Goal: Communication & Community: Ask a question

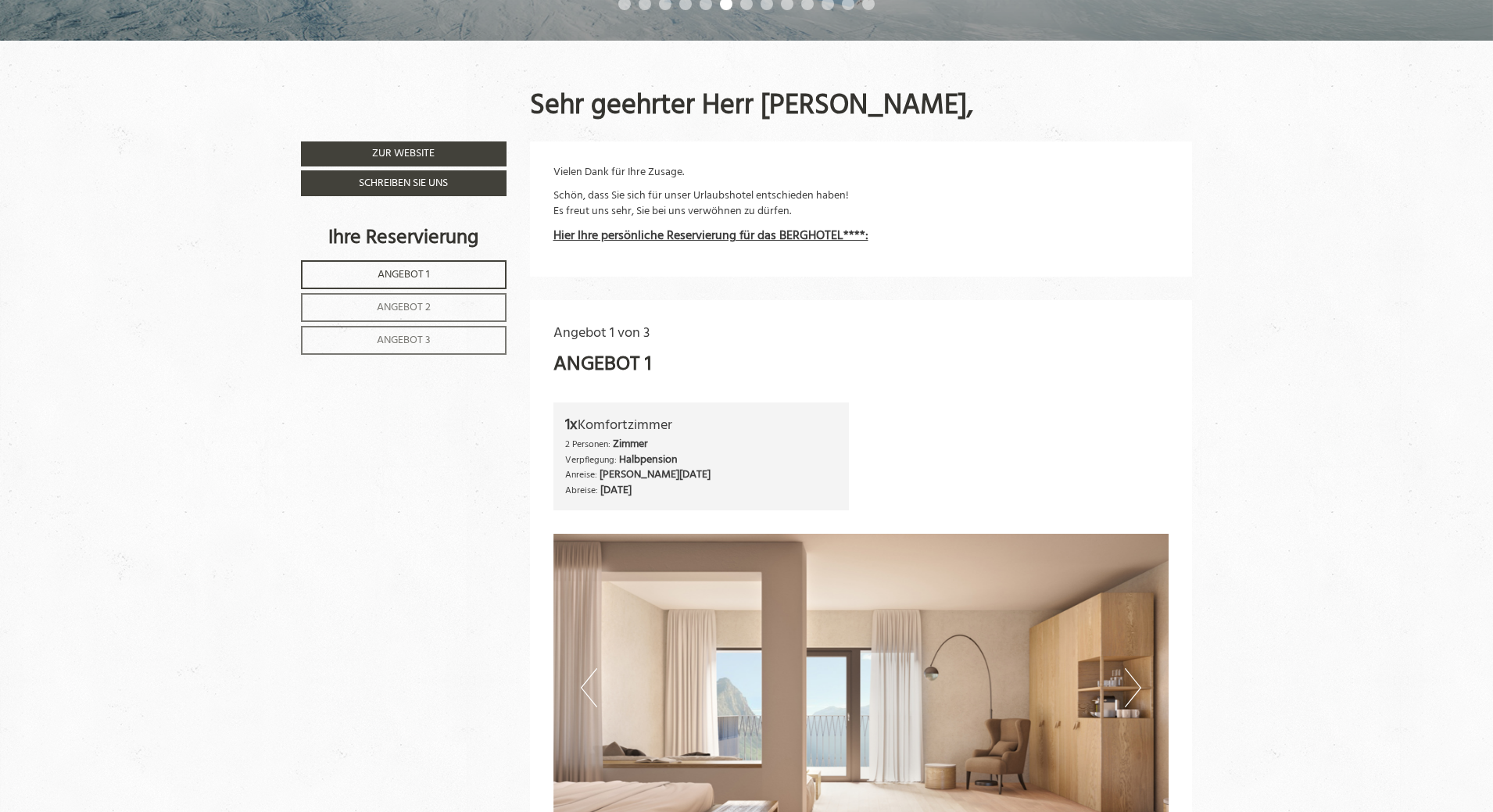
scroll to position [547, 0]
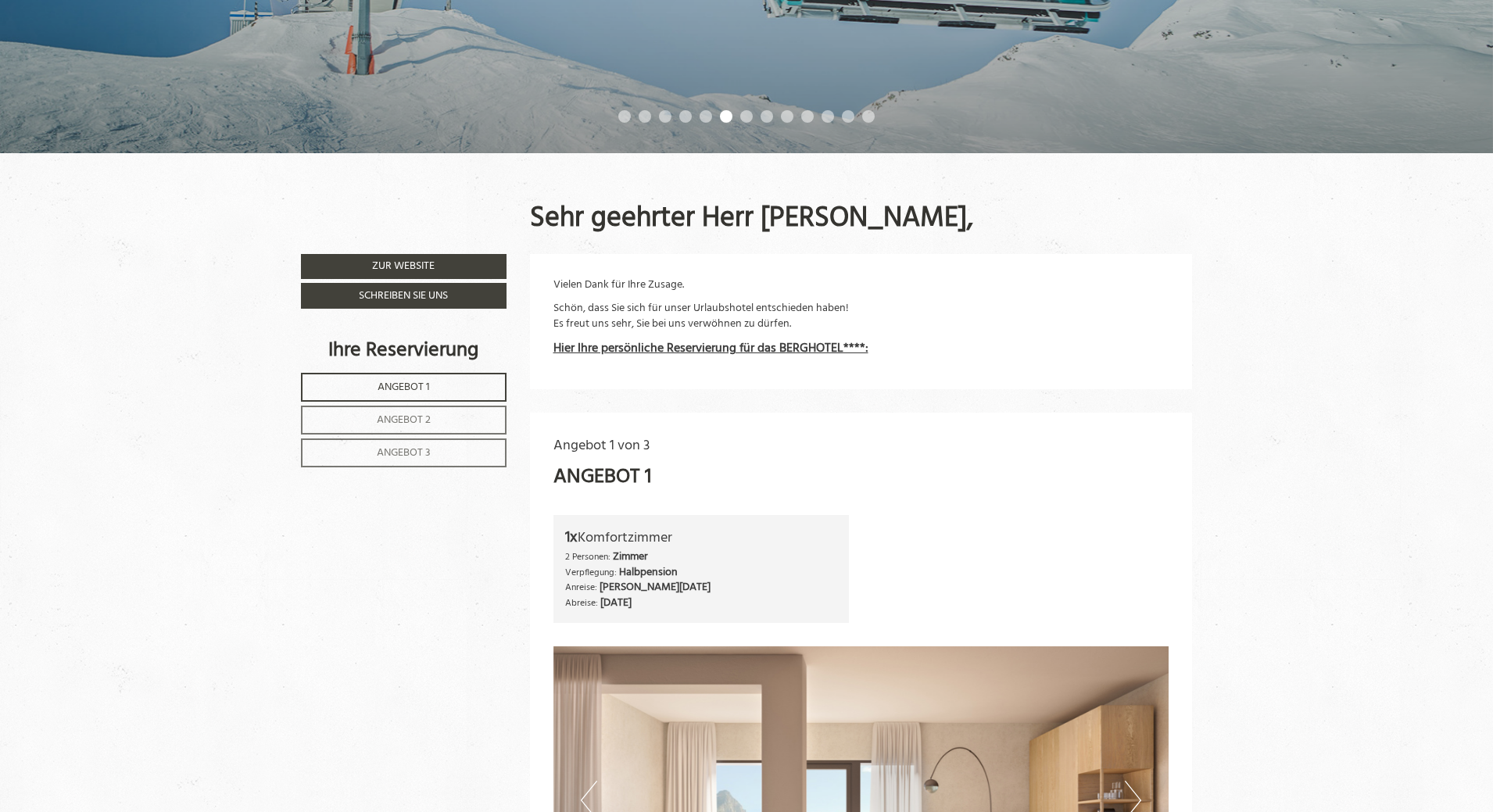
click at [405, 387] on span "Angebot 1" at bounding box center [404, 388] width 52 height 18
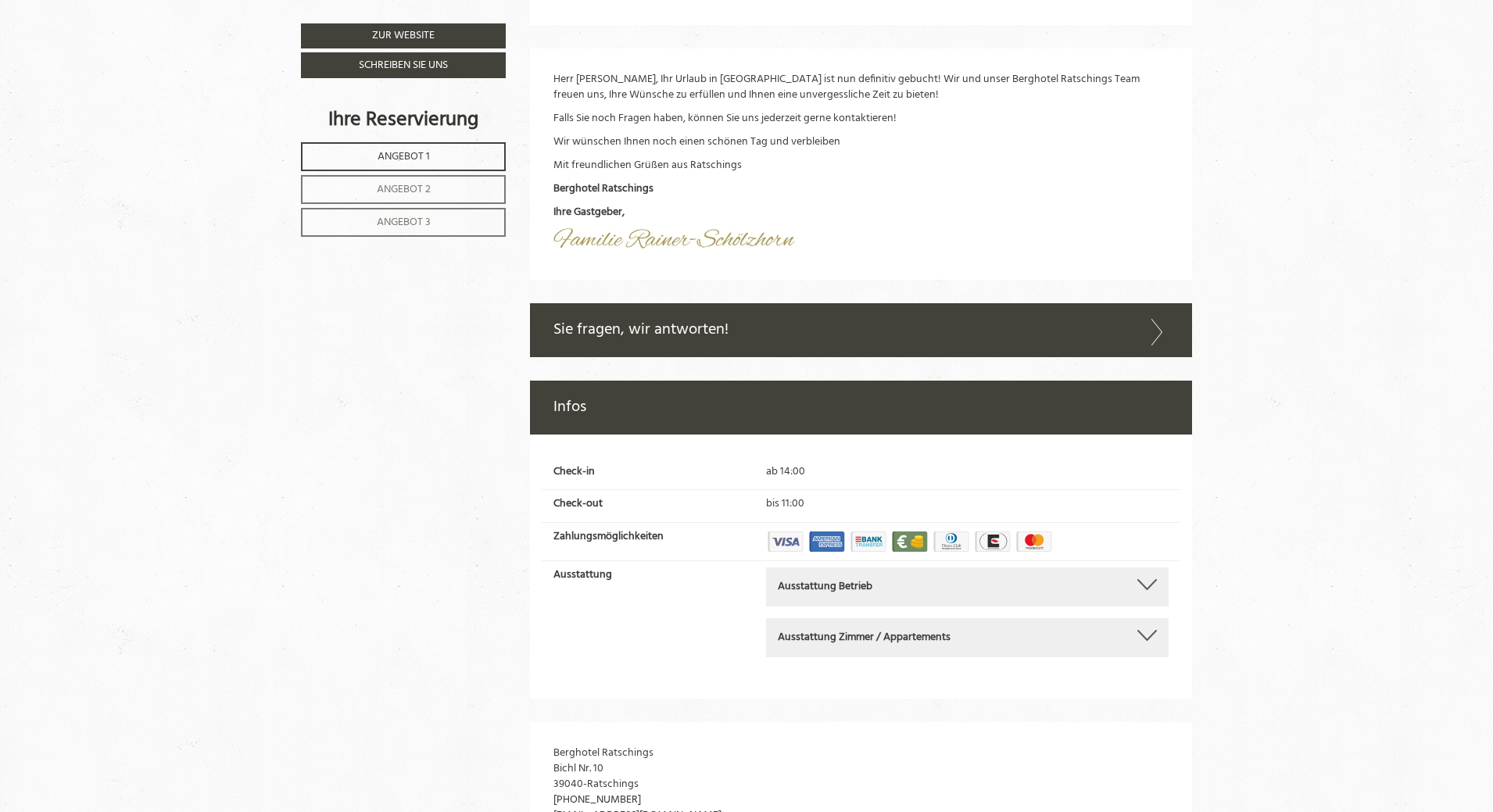
scroll to position [3800, 0]
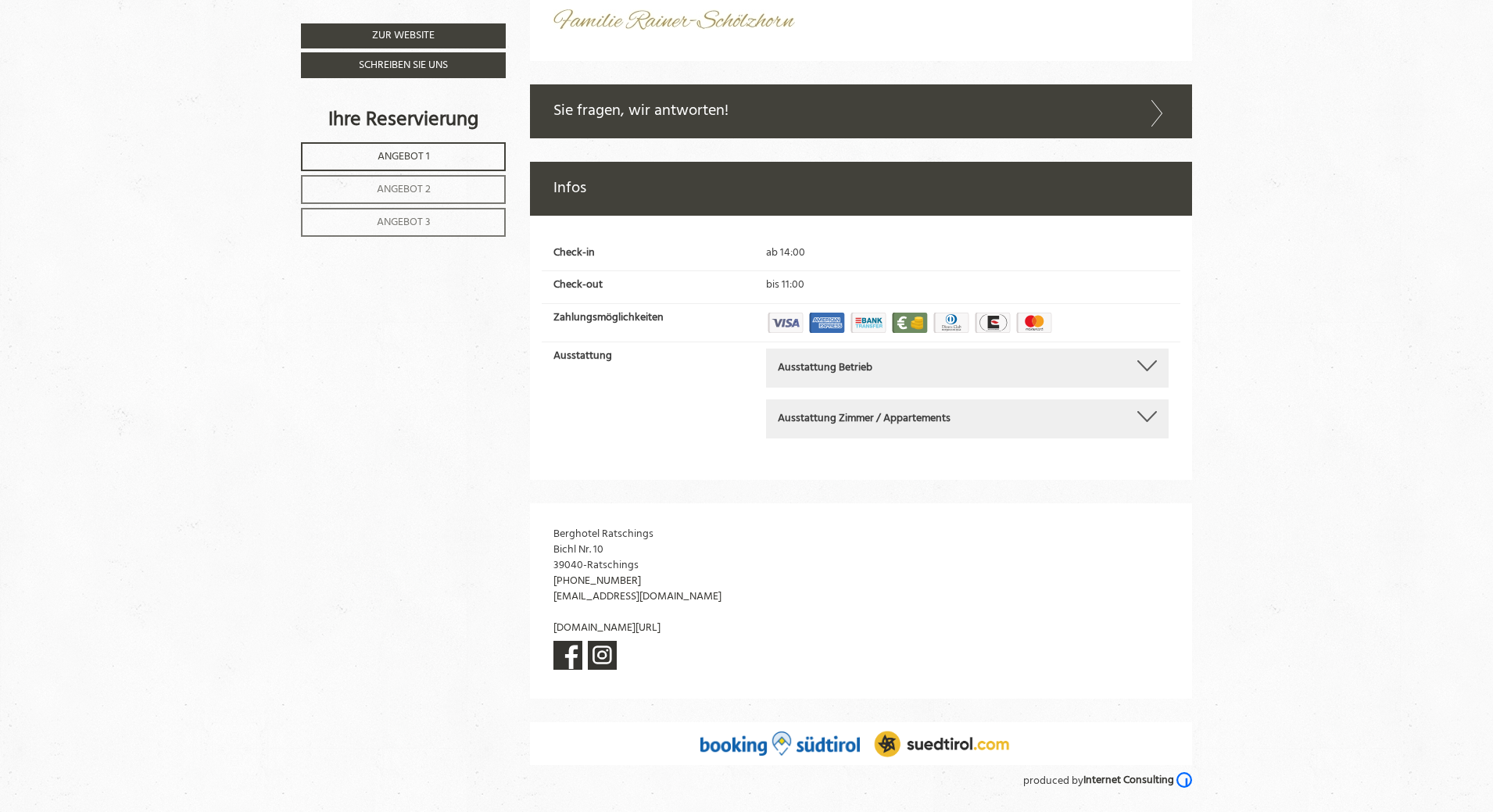
click at [446, 181] on link "Angebot 2" at bounding box center [403, 189] width 205 height 29
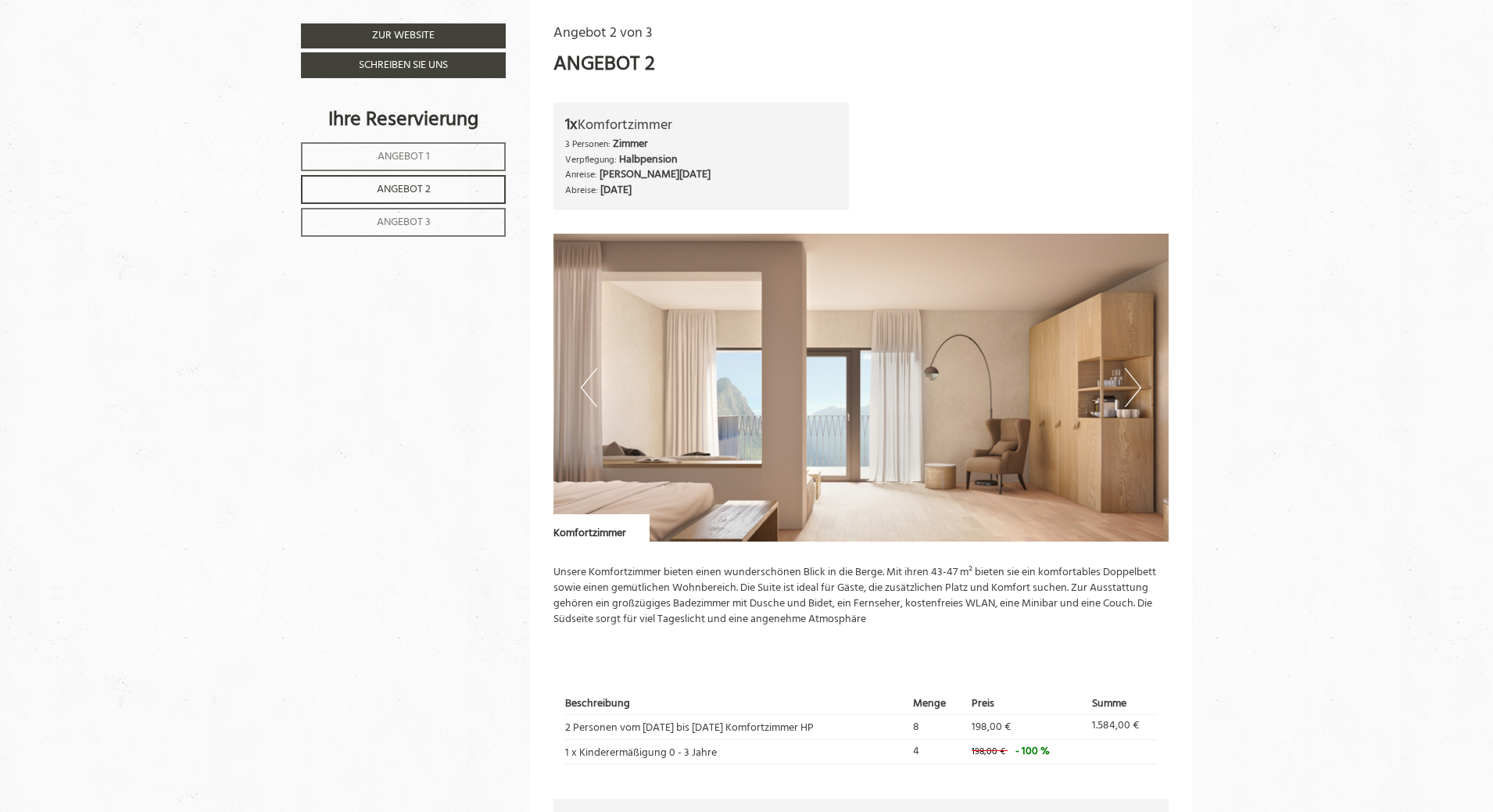
click at [446, 181] on link "Angebot 2" at bounding box center [403, 189] width 205 height 29
click at [421, 191] on span "Angebot 2" at bounding box center [404, 189] width 54 height 18
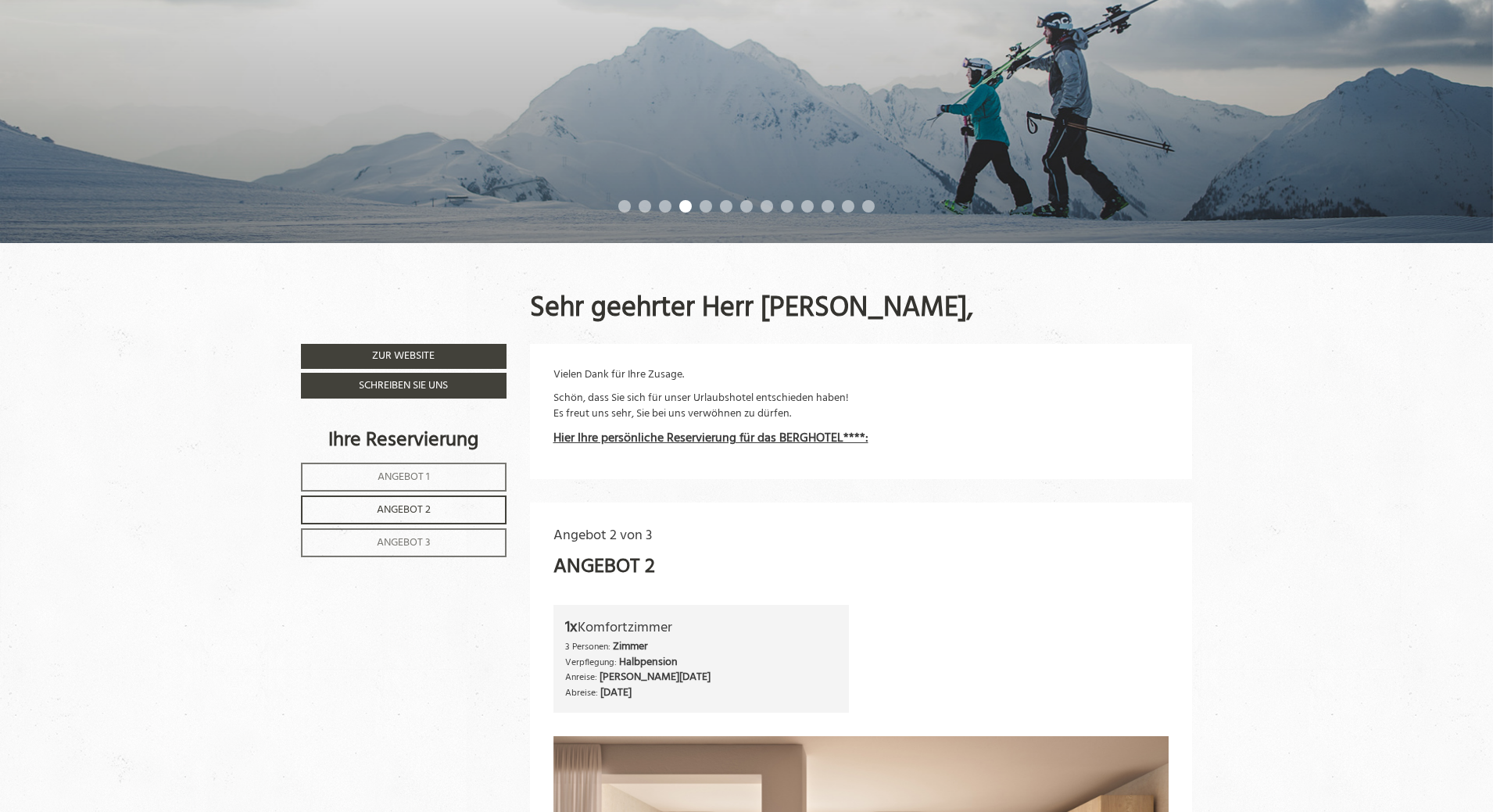
scroll to position [781, 0]
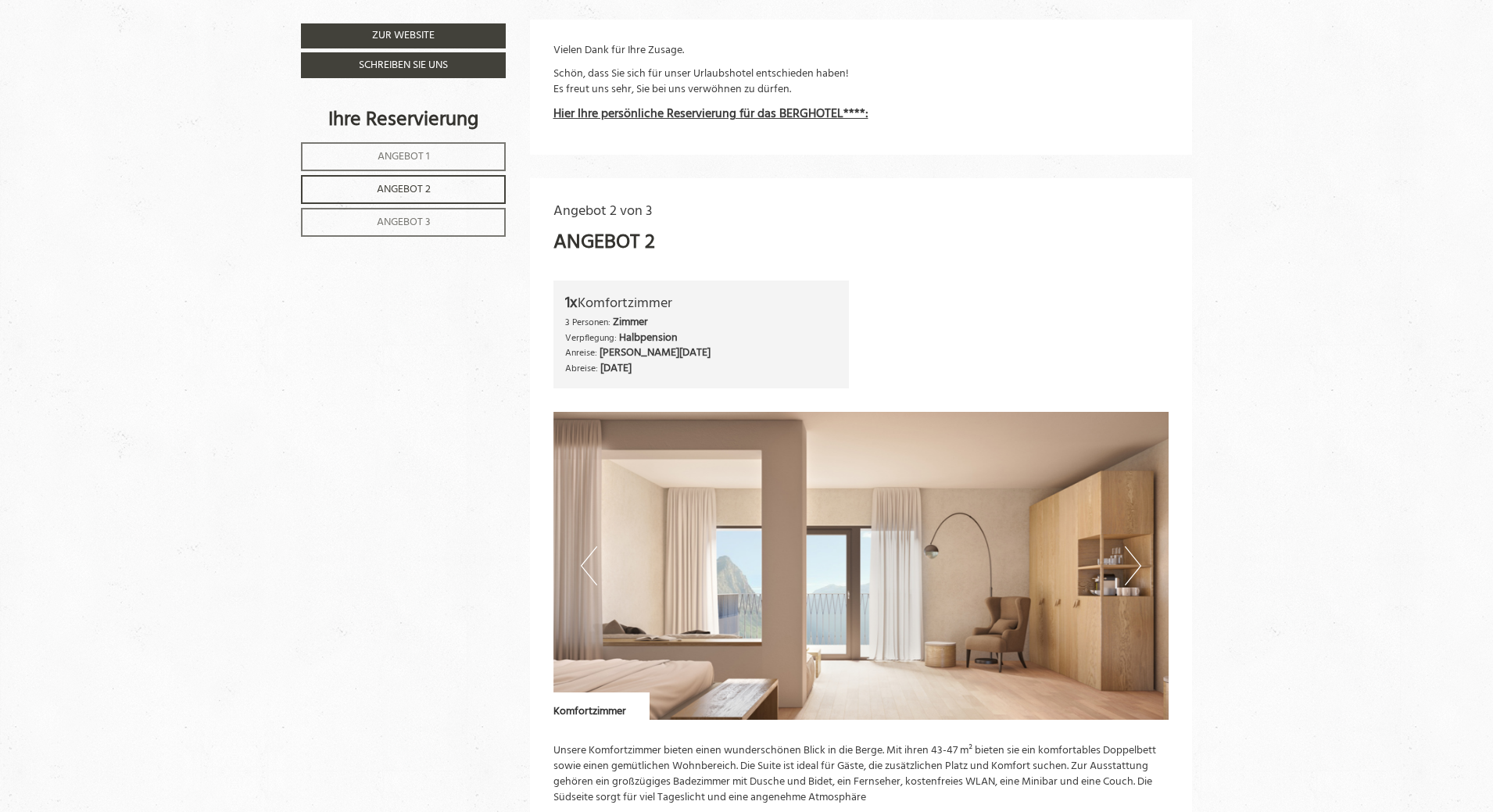
click at [413, 189] on span "Angebot 2" at bounding box center [404, 189] width 54 height 18
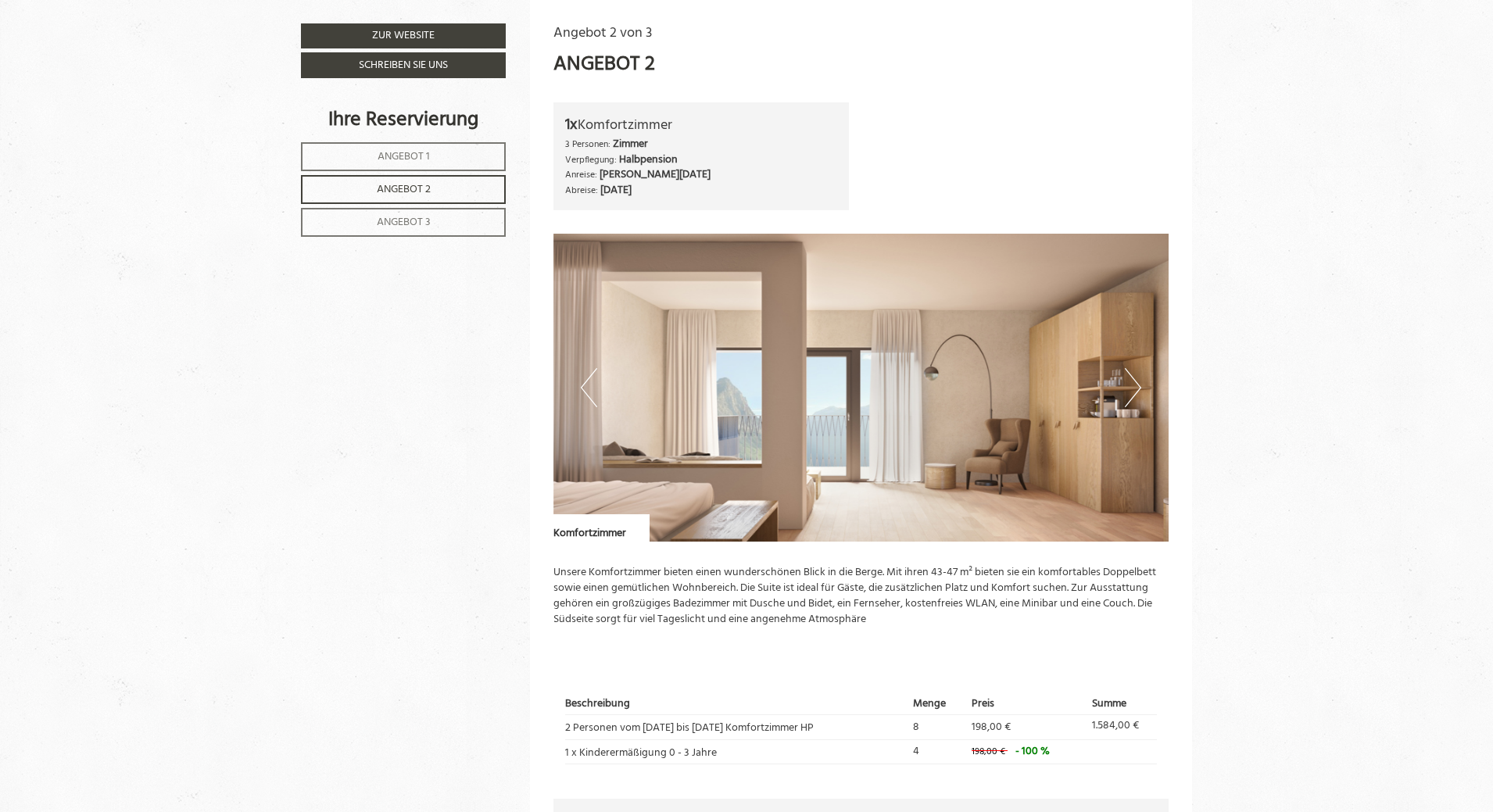
click at [413, 189] on span "Angebot 2" at bounding box center [404, 189] width 54 height 18
click at [397, 214] on span "Angebot 3" at bounding box center [404, 223] width 54 height 18
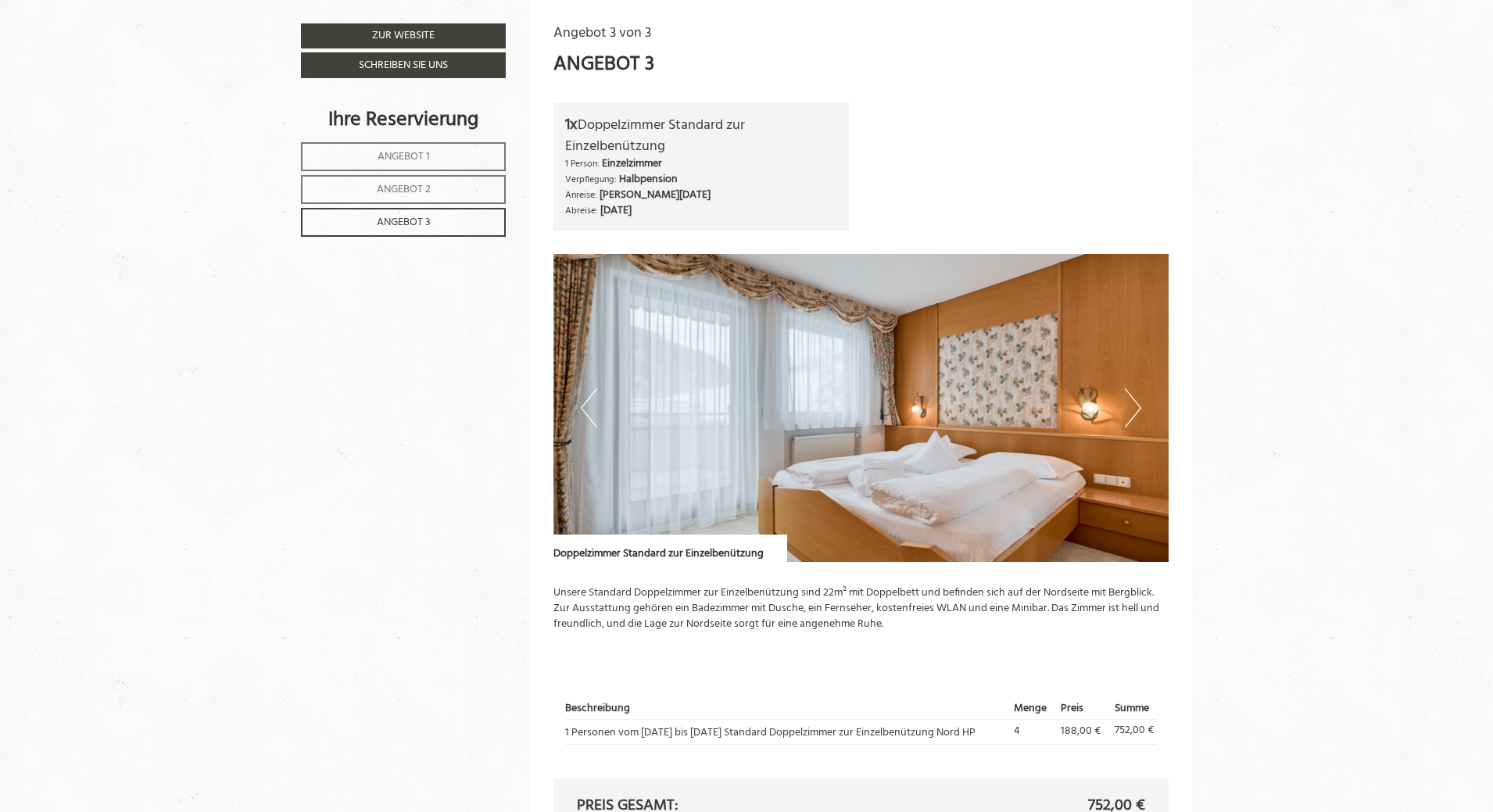
click at [397, 185] on span "Angebot 2" at bounding box center [404, 189] width 54 height 18
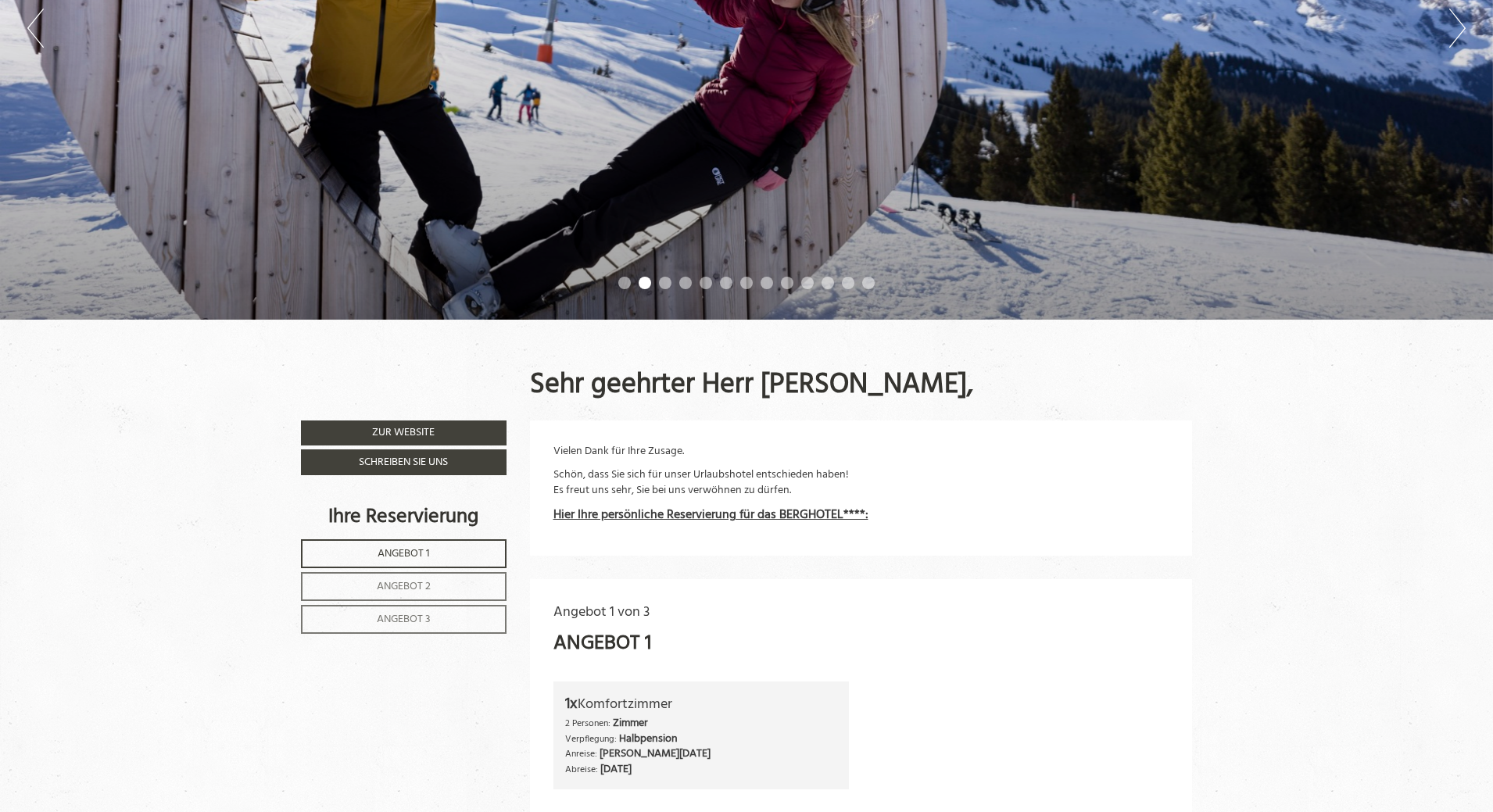
scroll to position [598, 0]
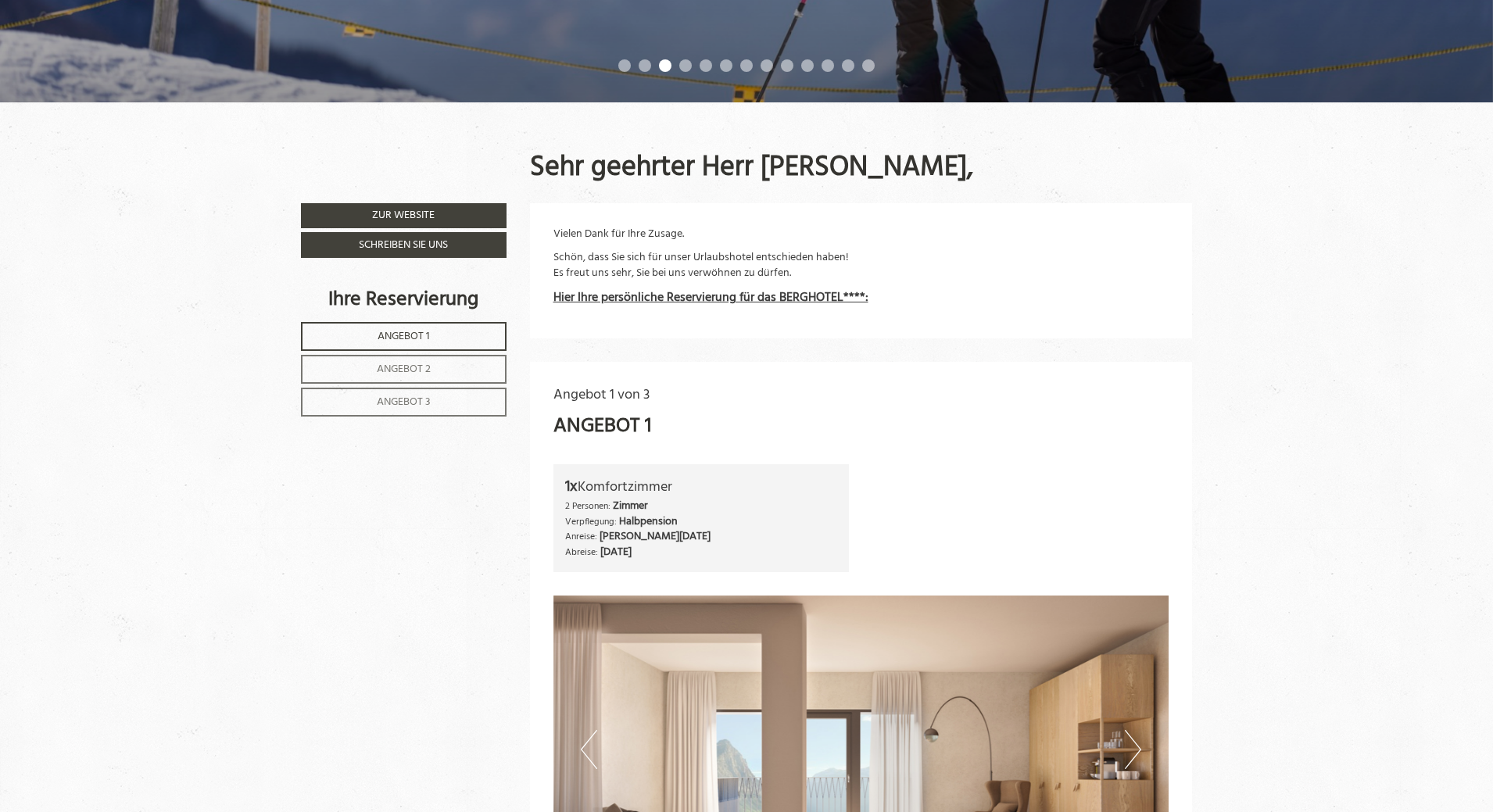
click at [765, 298] on strong "Hier Ihre persönliche Reservierung für das BERGHOTEL****:" at bounding box center [710, 297] width 315 height 21
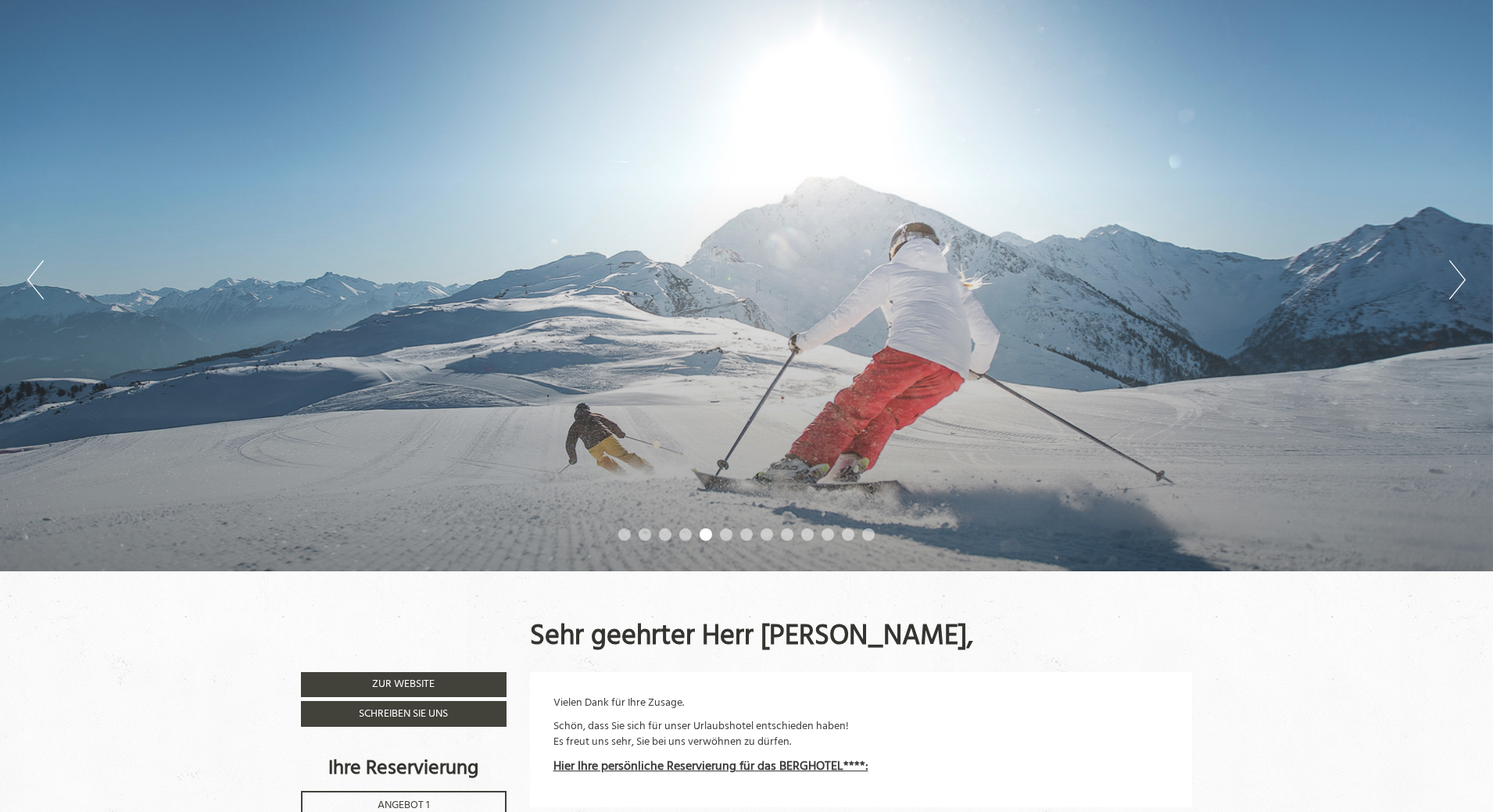
scroll to position [754, 0]
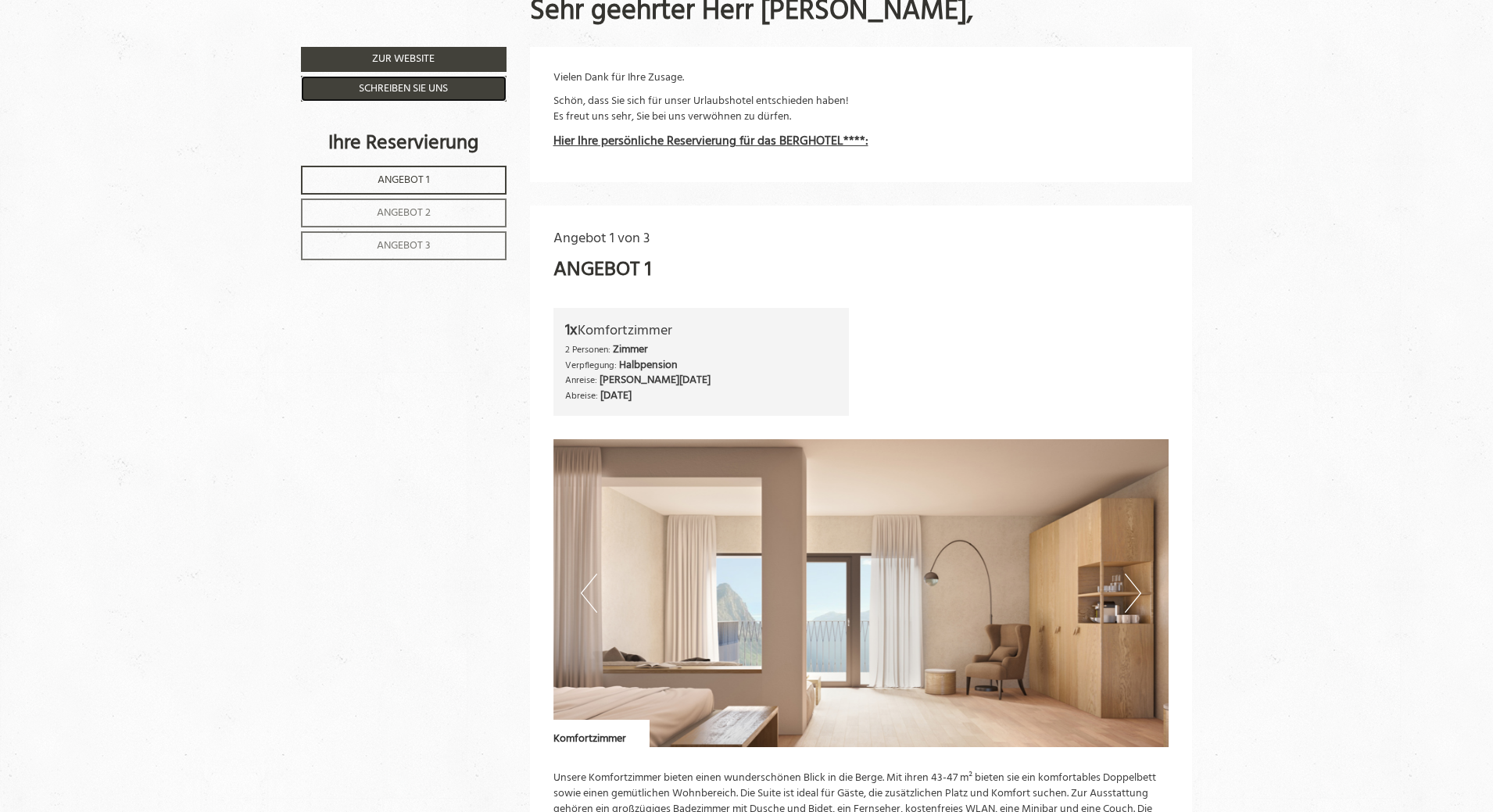
click at [357, 90] on link "Schreiben Sie uns" at bounding box center [404, 88] width 206 height 26
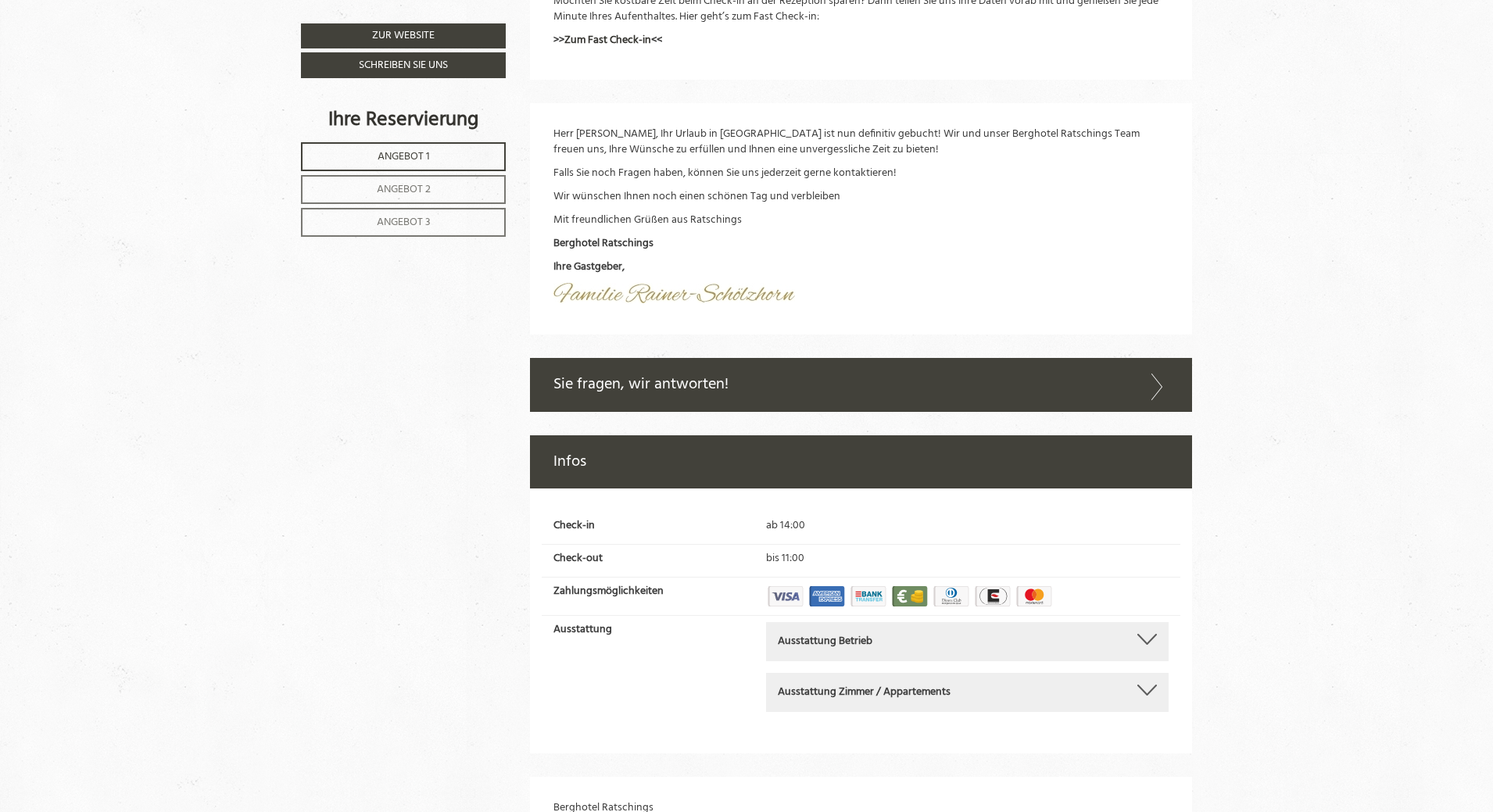
scroll to position [5520, 0]
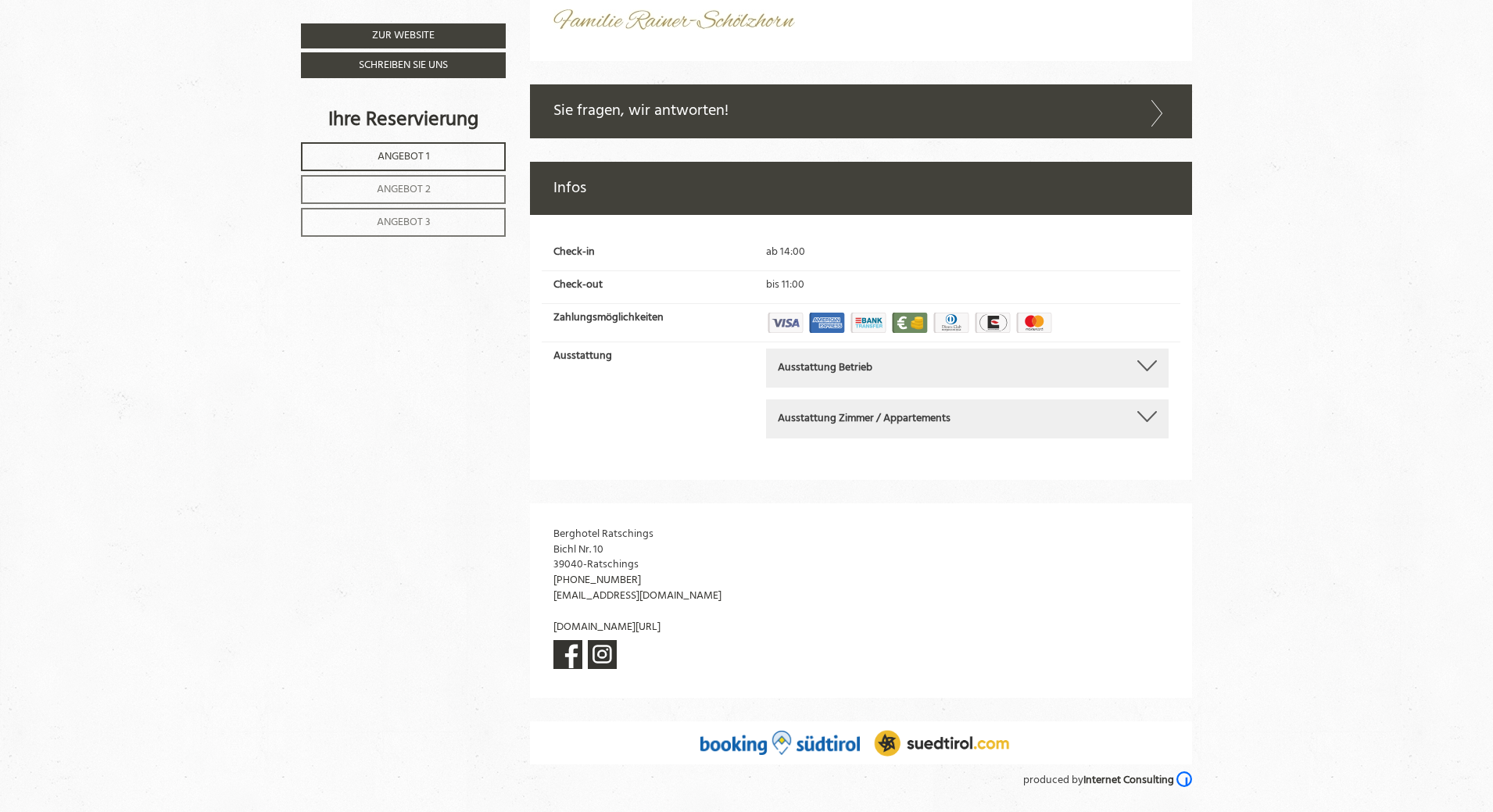
click at [1160, 100] on icon at bounding box center [1157, 113] width 23 height 26
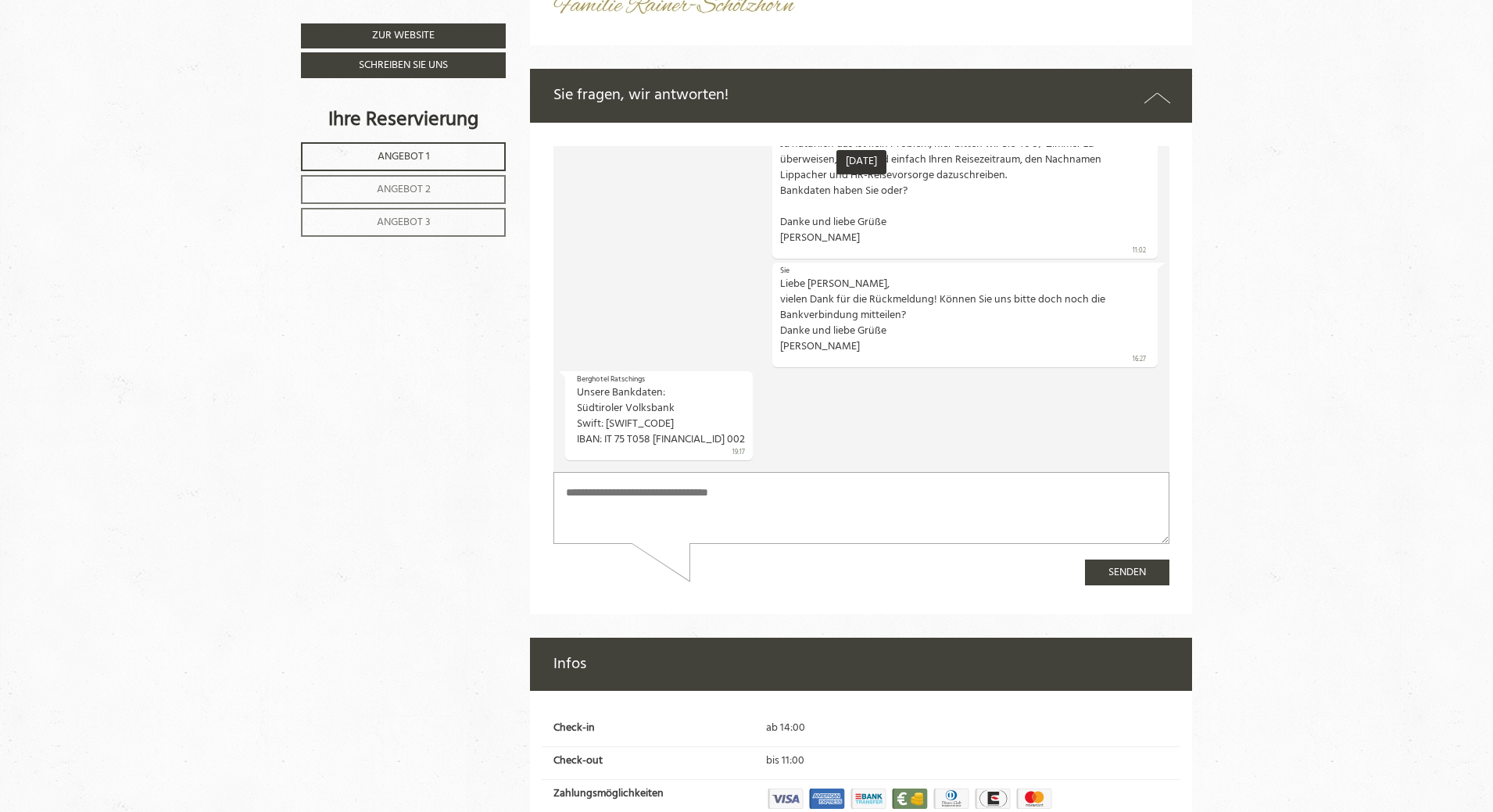
scroll to position [333, 0]
click at [811, 501] on textarea at bounding box center [860, 507] width 616 height 72
drag, startPoint x: 588, startPoint y: 517, endPoint x: 541, endPoint y: 517, distance: 47.0
click at [553, 517] on html "[DATE] Berghotel Ratschings Guten Tag, wie können wir Ihnen helfen? 10:59 Sie L…" at bounding box center [860, 364] width 616 height 439
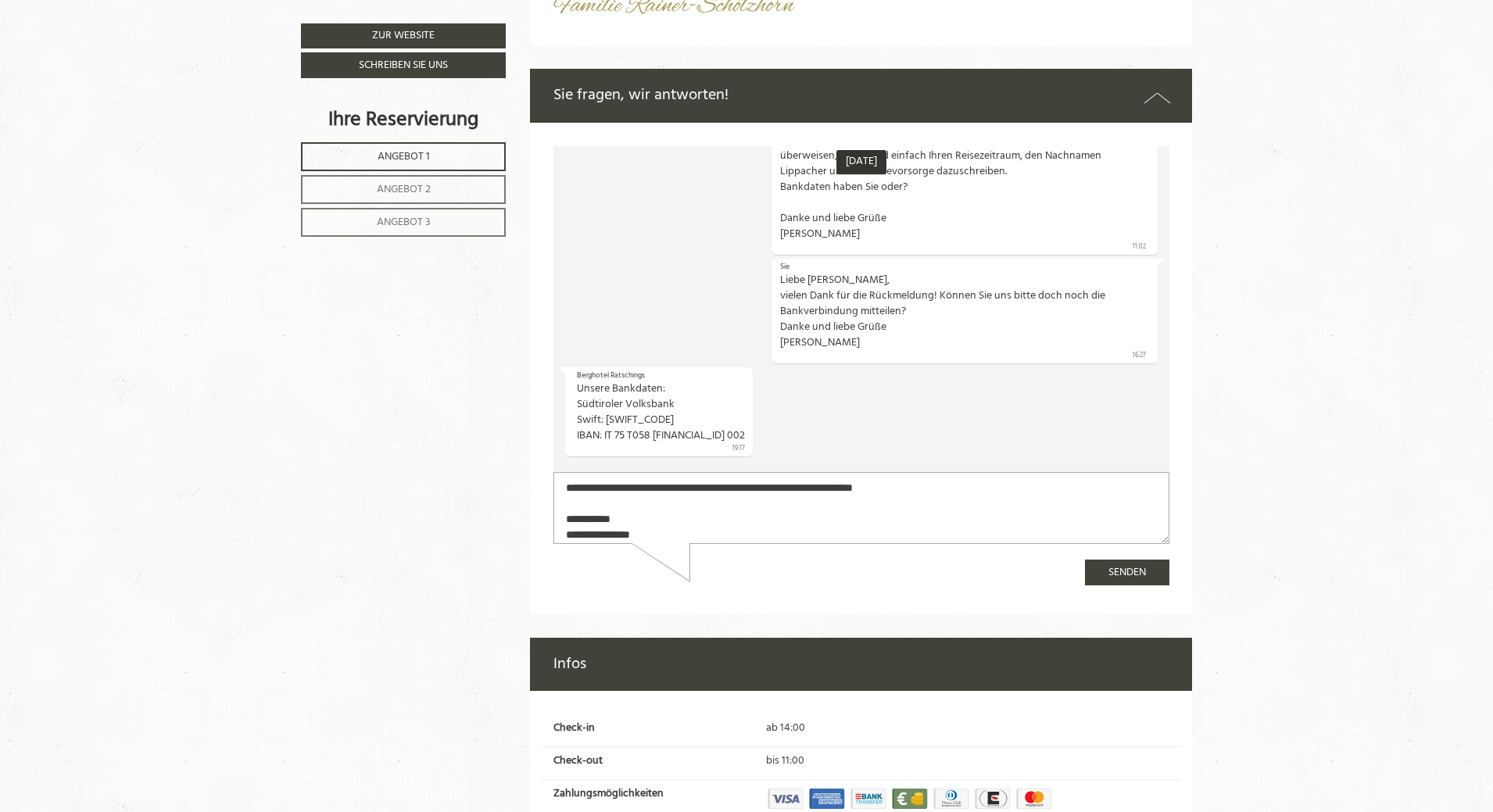
type textarea "**********"
click at [1134, 573] on button "Senden" at bounding box center [1126, 571] width 85 height 26
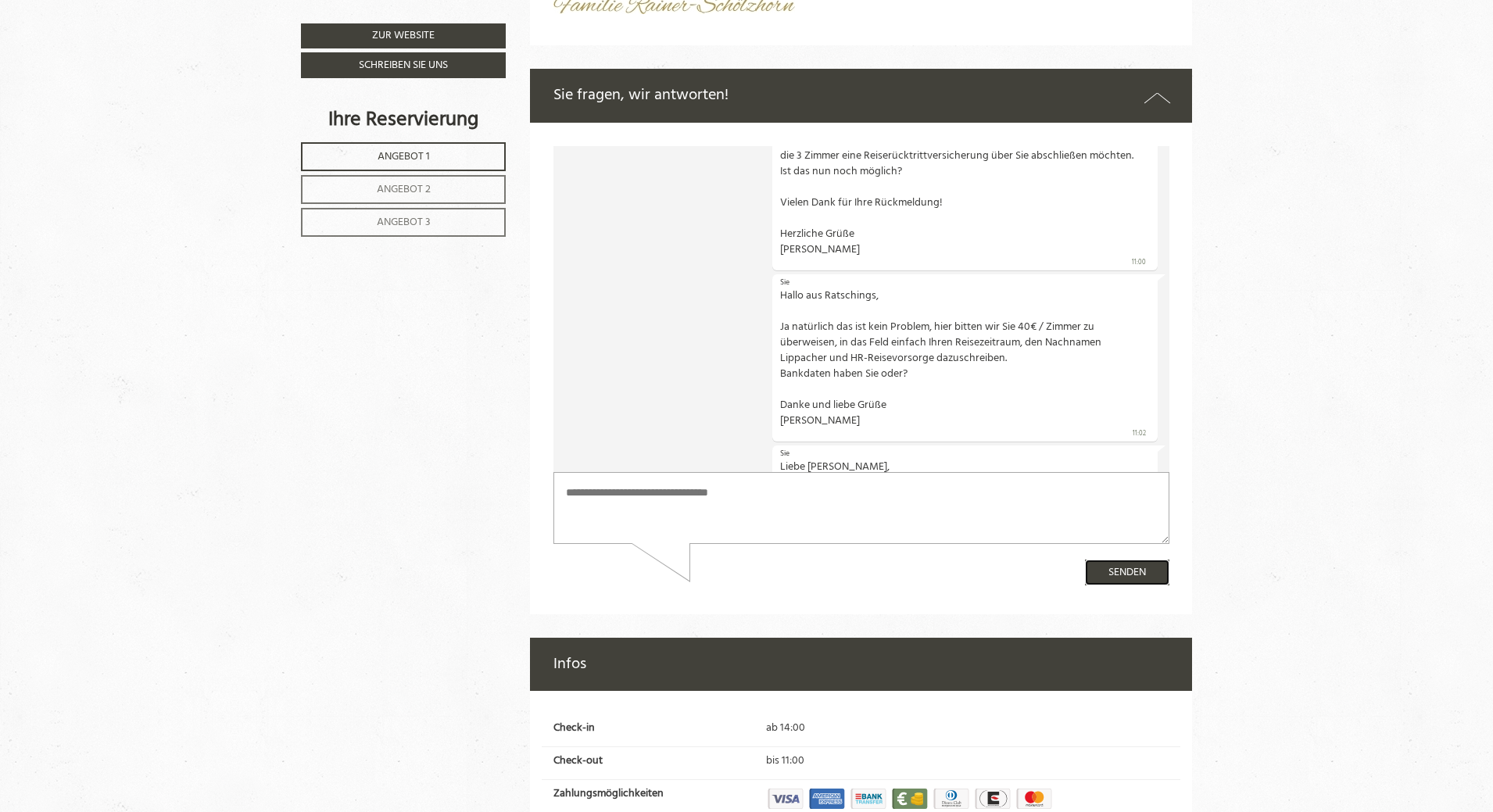
scroll to position [0, 0]
